Goal: Task Accomplishment & Management: Manage account settings

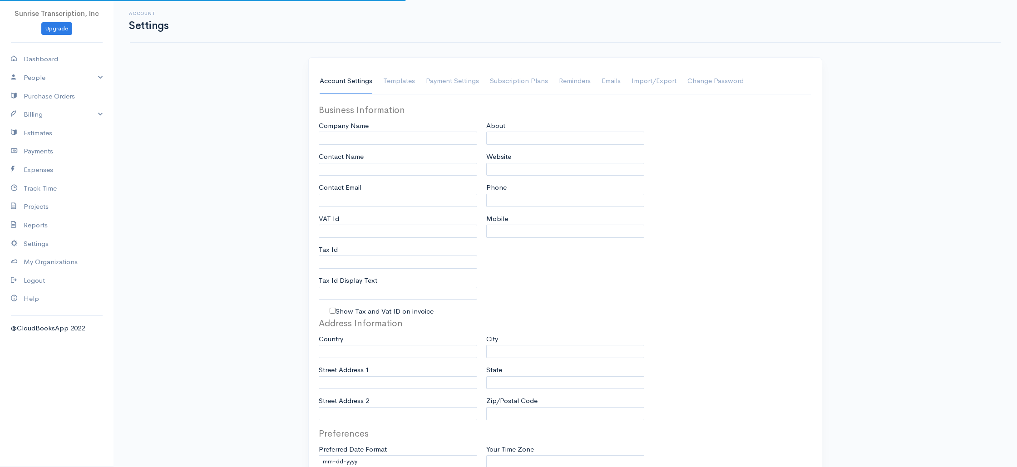
type input "Sunrise Transcription, Inc"
type input "[EMAIL_ADDRESS][DOMAIN_NAME]"
type input "Tax Id"
type input "Medical Transcription Service"
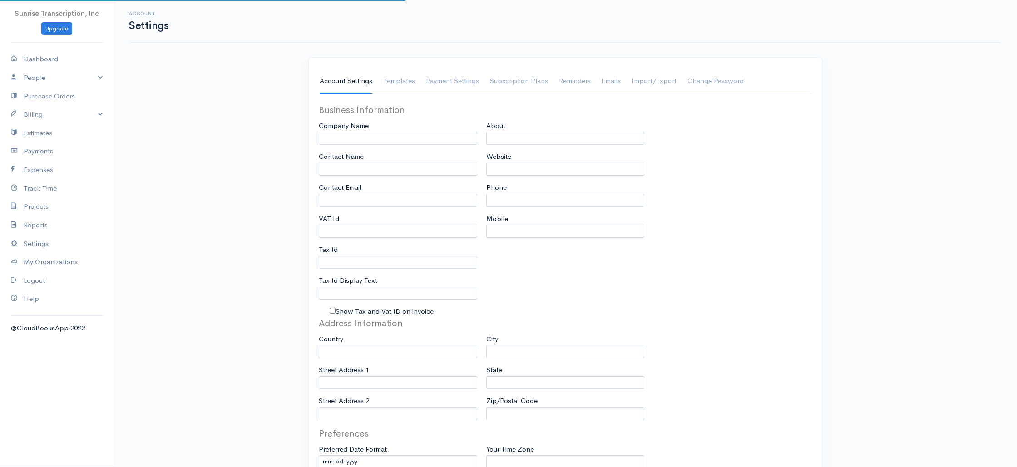
type input "[DOMAIN_NAME]"
type input "[PHONE_NUMBER]"
select select
type input "[STREET_ADDRESS]"
type input "[GEOGRAPHIC_DATA]"
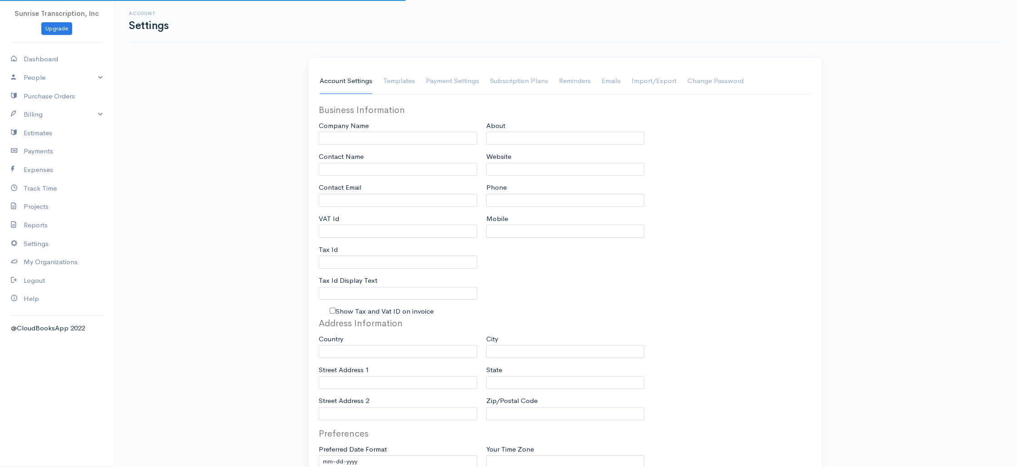
type input "[US_STATE]"
type input "33179-3899"
select select
type input "INVOICE"
type input "1333"
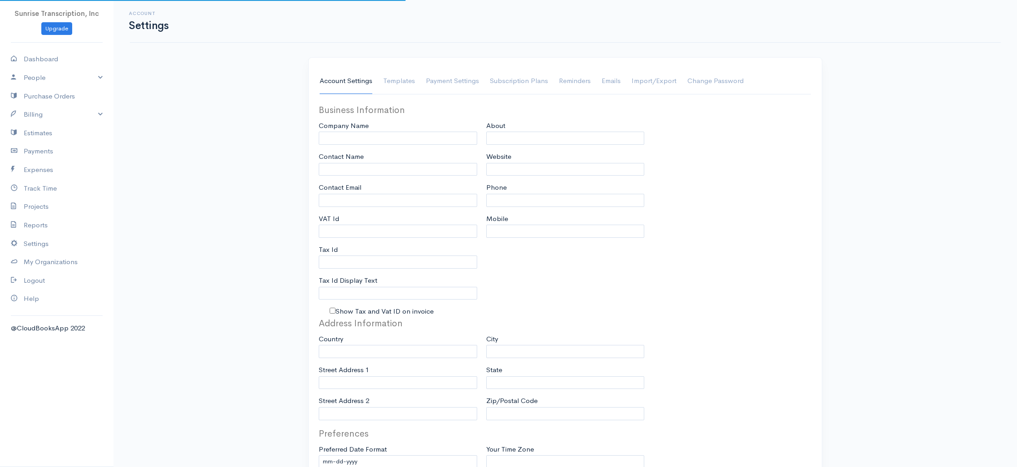
type input "103"
select select "3"
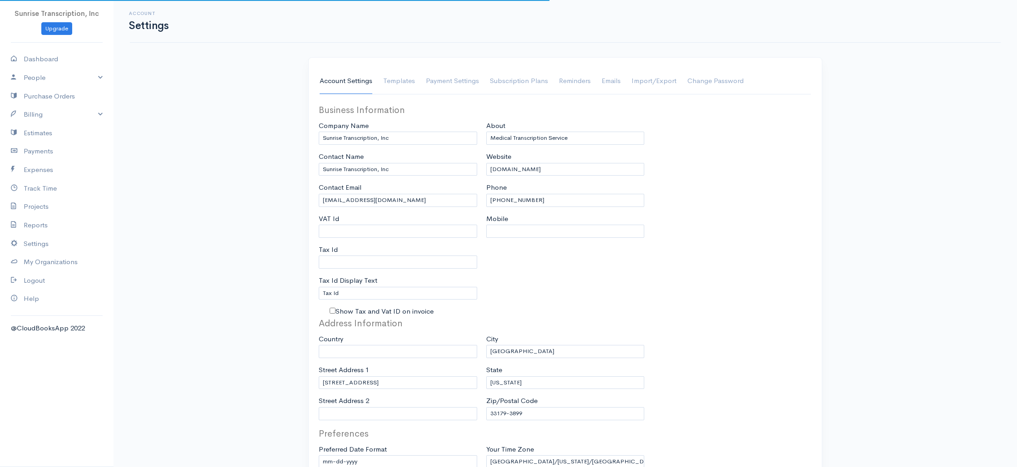
select select "[GEOGRAPHIC_DATA]"
select select "USD"
drag, startPoint x: 72, startPoint y: 116, endPoint x: 69, endPoint y: 121, distance: 6.3
click at [72, 116] on link "Billing" at bounding box center [56, 114] width 113 height 19
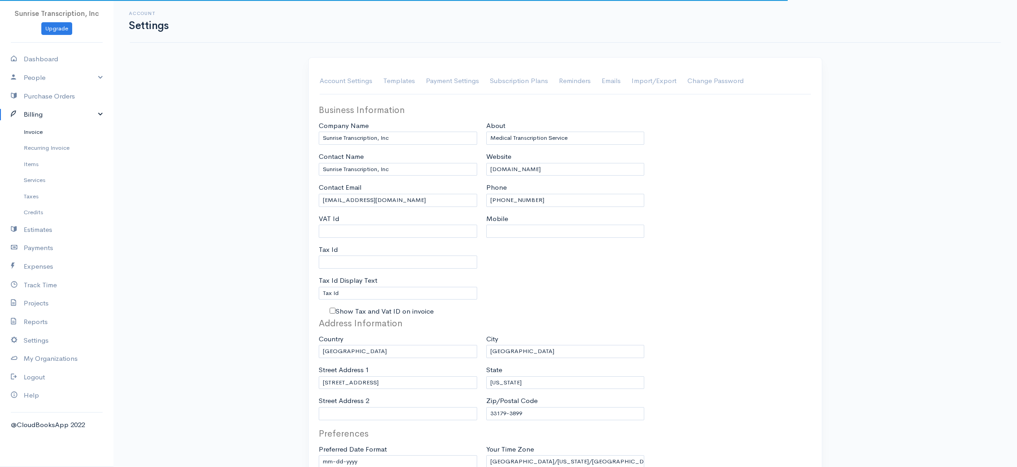
click at [59, 132] on link "Invoice" at bounding box center [56, 132] width 113 height 16
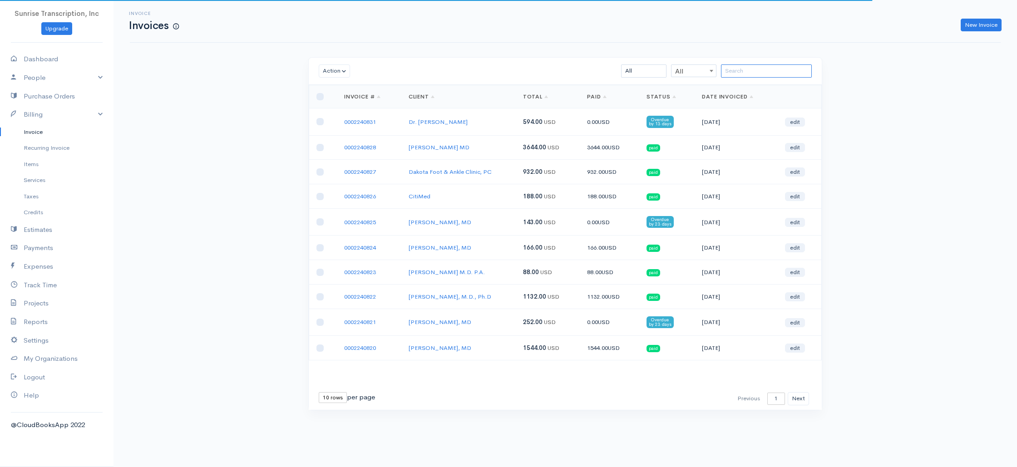
click at [770, 70] on input "search" at bounding box center [766, 70] width 91 height 13
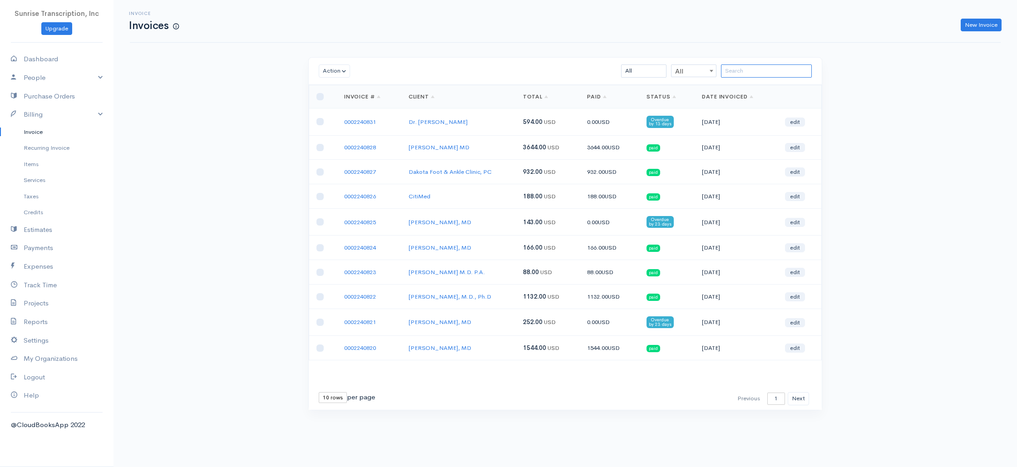
click at [754, 70] on input "search" at bounding box center [766, 70] width 91 height 13
paste input "Spiera,"
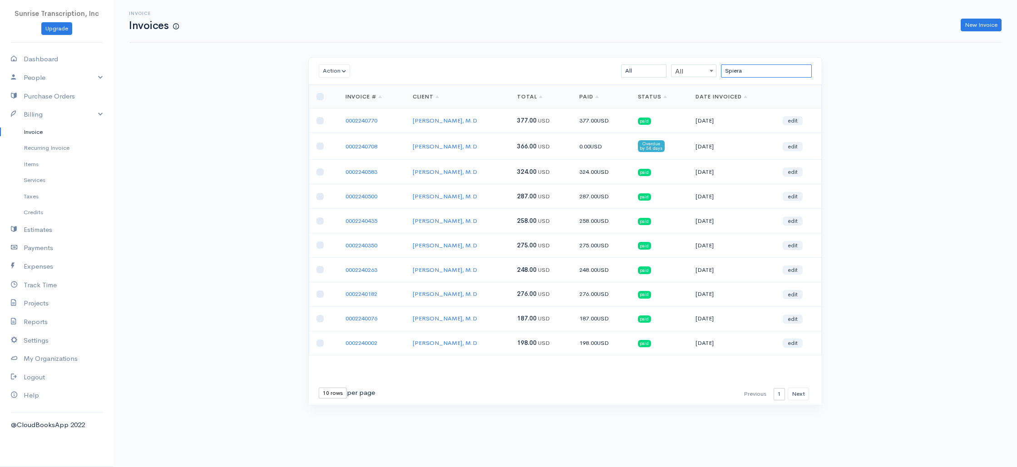
type input "Spiera"
click at [233, 196] on div "Invoice Invoices New Invoice Action Archive Delete Download PDF Send [PERSON_NA…" at bounding box center [564, 219] width 903 height 439
